Goal: Transaction & Acquisition: Purchase product/service

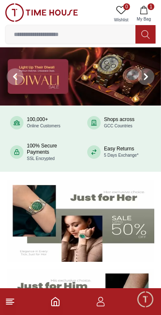
click at [109, 36] on input at bounding box center [70, 34] width 130 height 17
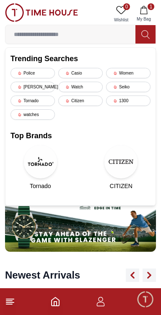
scroll to position [386, 0]
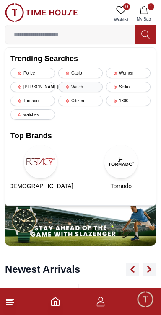
click at [70, 86] on div "Watch" at bounding box center [80, 87] width 44 height 10
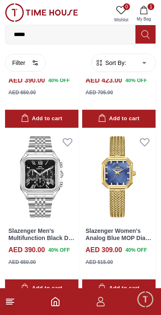
scroll to position [1499, 0]
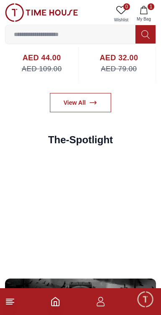
scroll to position [386, 0]
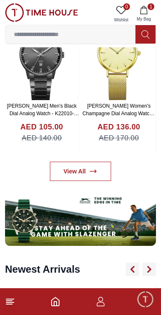
click at [59, 299] on icon "Home" at bounding box center [55, 302] width 10 height 10
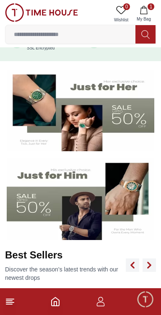
scroll to position [0, 0]
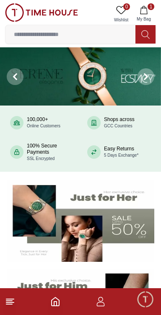
click at [99, 33] on input at bounding box center [70, 34] width 130 height 17
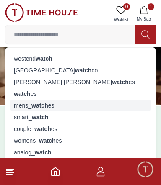
click at [78, 103] on div "mens_ watch es" at bounding box center [80, 106] width 140 height 12
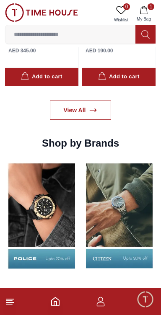
scroll to position [752, 0]
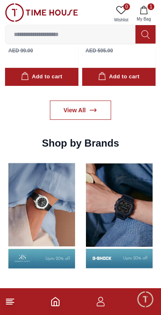
click at [46, 205] on img at bounding box center [41, 215] width 73 height 115
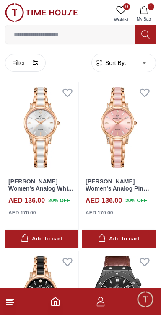
scroll to position [6803, 0]
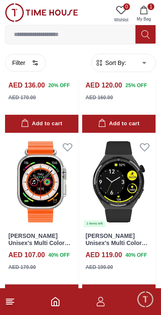
scroll to position [6817, 0]
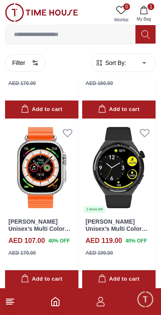
scroll to position [6815, 0]
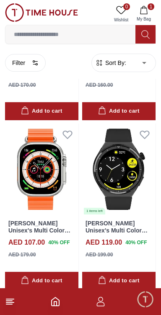
scroll to position [3411, 0]
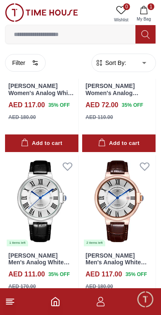
scroll to position [1711, 0]
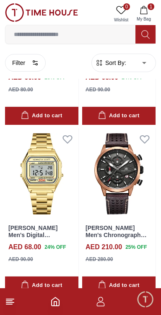
scroll to position [1715, 0]
